Goal: Task Accomplishment & Management: Manage account settings

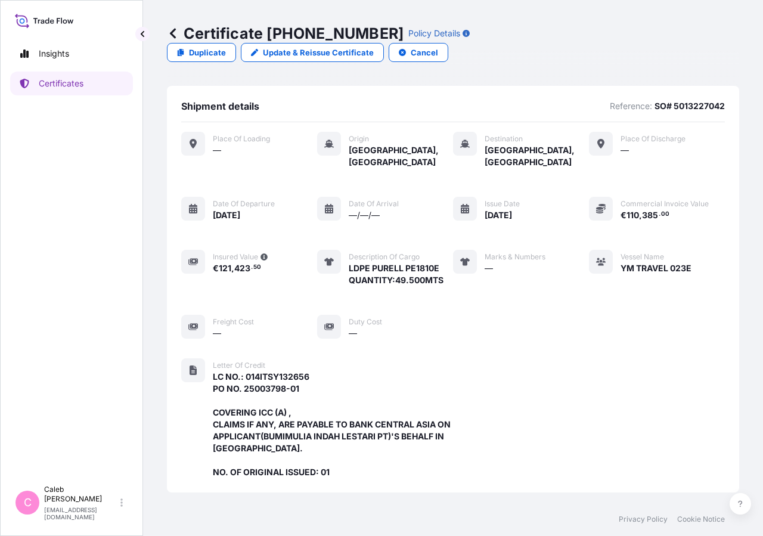
scroll to position [333, 0]
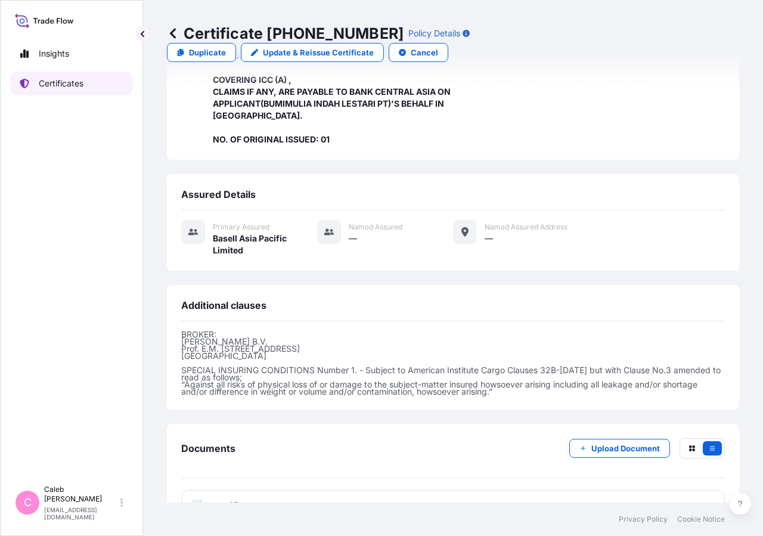
click at [83, 85] on p "Certificates" at bounding box center [61, 83] width 45 height 12
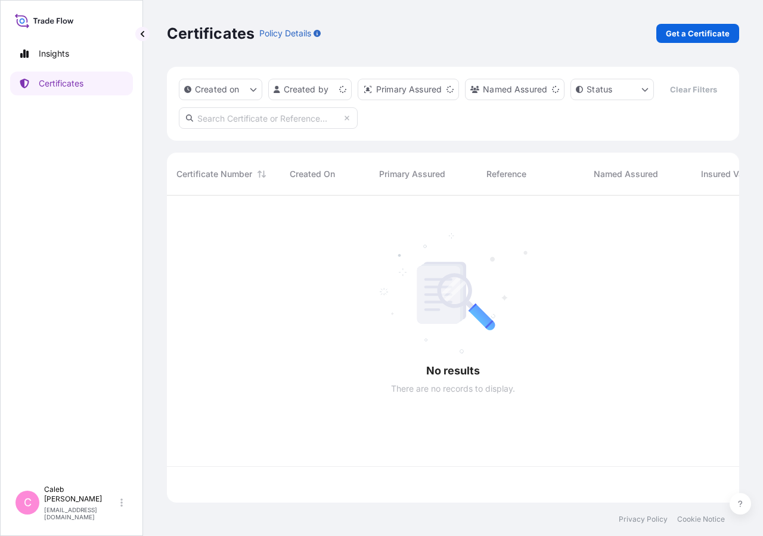
scroll to position [278, 562]
click at [271, 129] on input "text" at bounding box center [268, 117] width 179 height 21
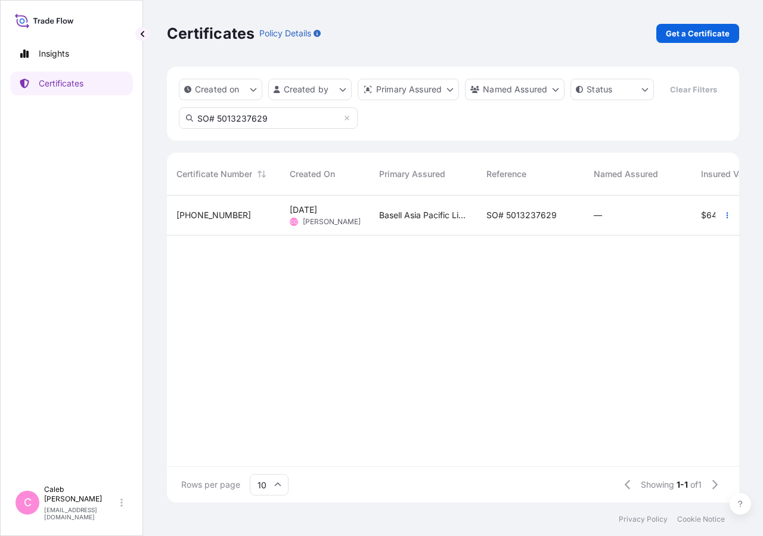
type input "SO# 5013237629"
click at [507, 235] on div "SO# 5013237629" at bounding box center [530, 215] width 107 height 40
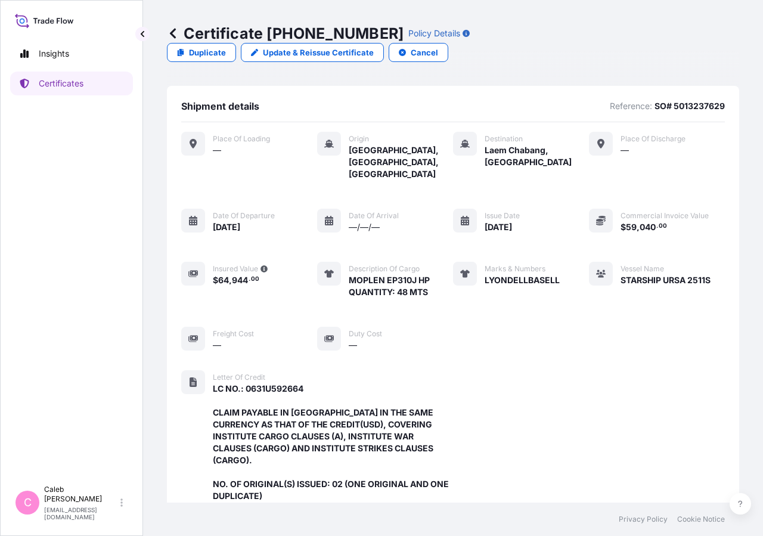
scroll to position [344, 0]
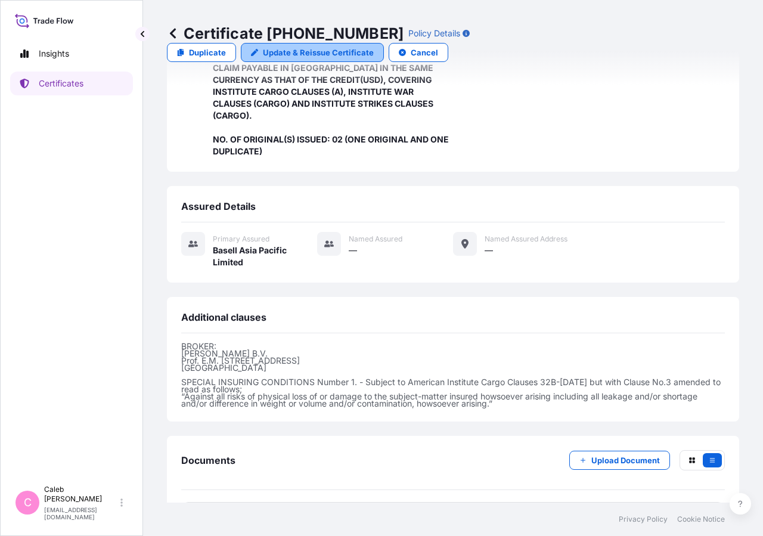
click at [374, 46] on p "Update & Reissue Certificate" at bounding box center [318, 52] width 111 height 12
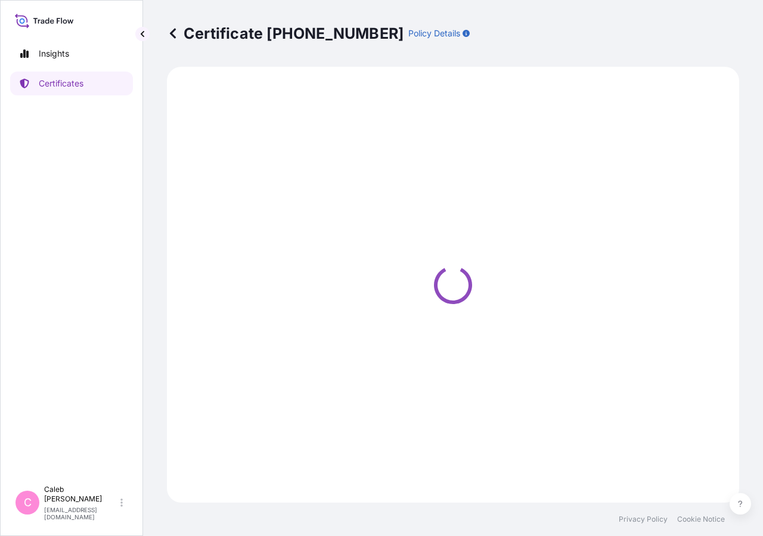
select select "Sea"
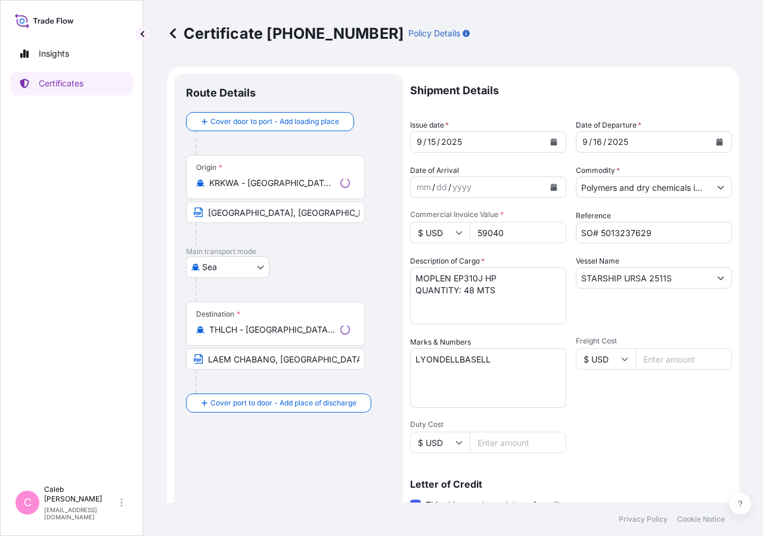
select select "32034"
click at [716, 138] on icon "Calendar" at bounding box center [719, 141] width 7 height 7
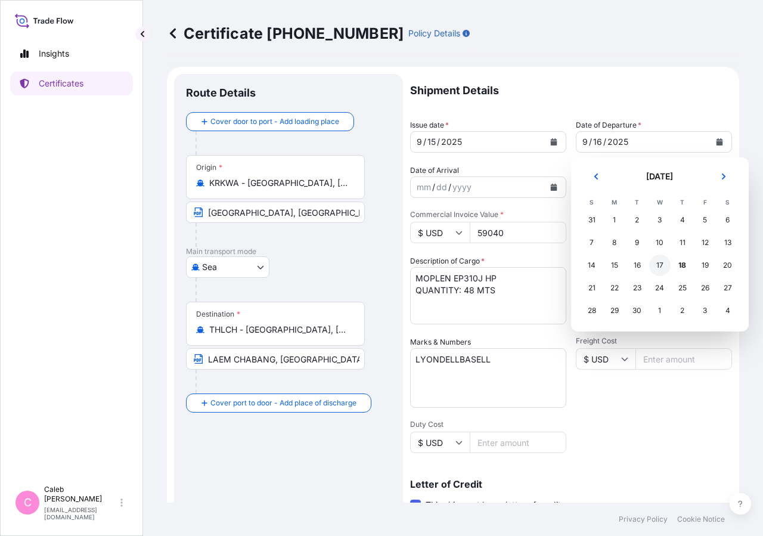
click at [659, 266] on div "17" at bounding box center [659, 264] width 21 height 21
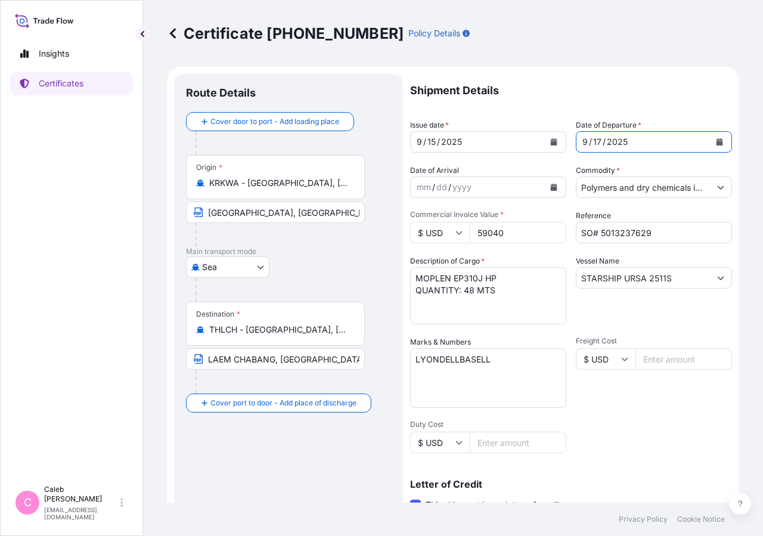
click at [544, 141] on button "Calendar" at bounding box center [553, 141] width 19 height 19
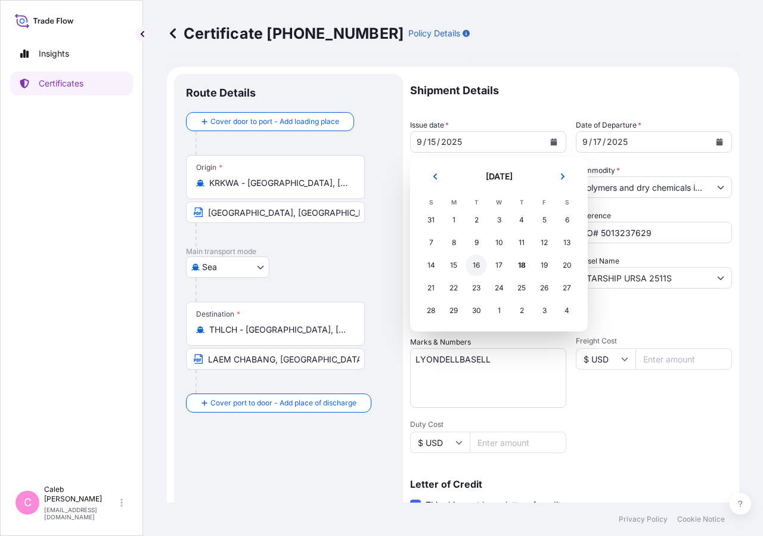
click at [477, 273] on div "16" at bounding box center [475, 264] width 21 height 21
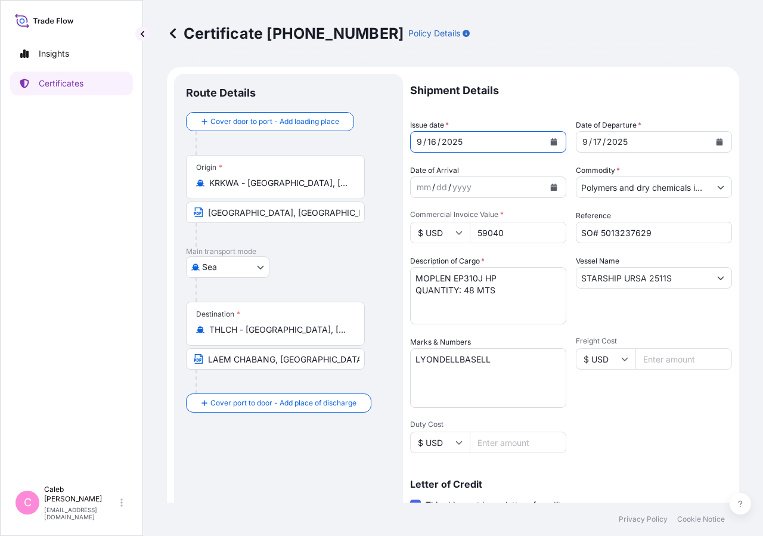
click at [653, 243] on div "Shipment Details Issue date * [DATE] Date of Departure * [DATE] Date of Arrival…" at bounding box center [571, 403] width 322 height 659
click at [577, 277] on input "STARSHIP URSA 2511S" at bounding box center [642, 277] width 133 height 21
click at [519, 298] on textarea "MOPLEN EP310J HP QUANTITY: 48 MTS" at bounding box center [488, 295] width 156 height 57
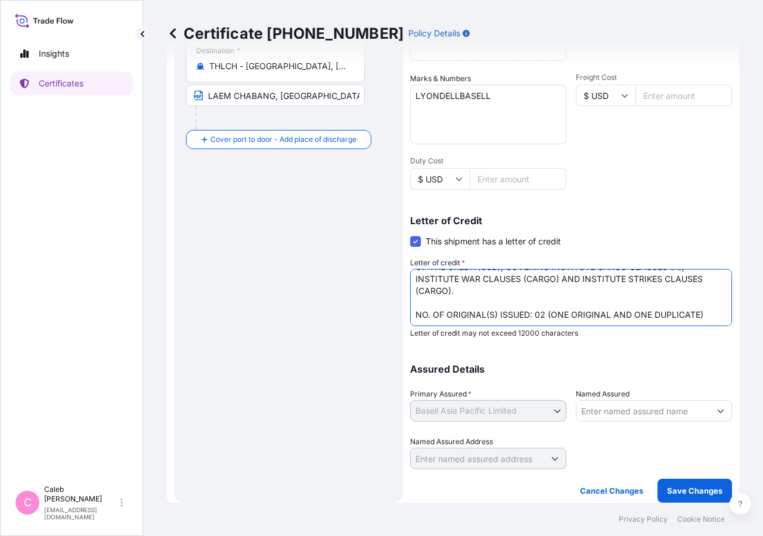
click at [673, 482] on button "Save Changes" at bounding box center [694, 491] width 74 height 24
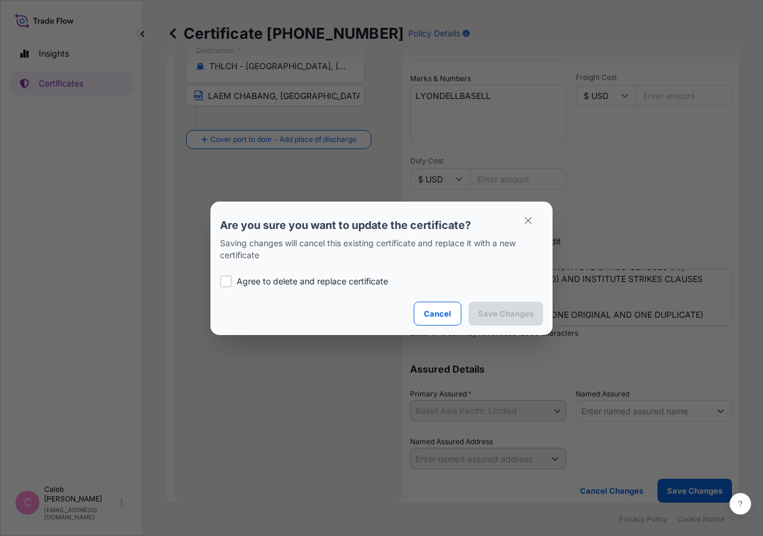
click at [230, 281] on div at bounding box center [226, 281] width 12 height 12
checkbox input "true"
click at [517, 316] on p "Save Changes" at bounding box center [505, 314] width 55 height 12
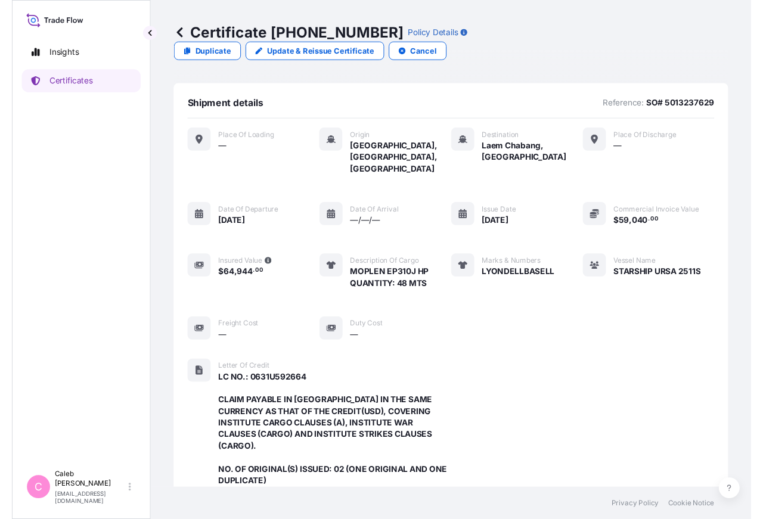
scroll to position [344, 0]
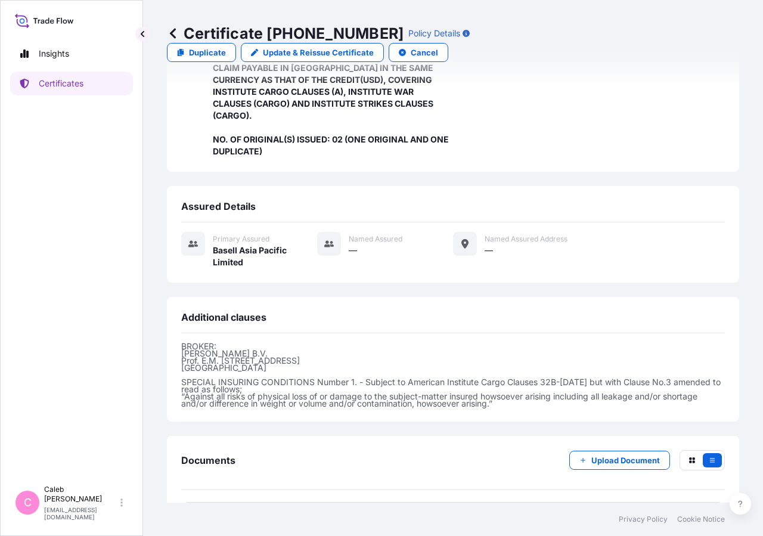
click at [256, 511] on span "Certificate" at bounding box center [234, 517] width 43 height 12
